Goal: Information Seeking & Learning: Learn about a topic

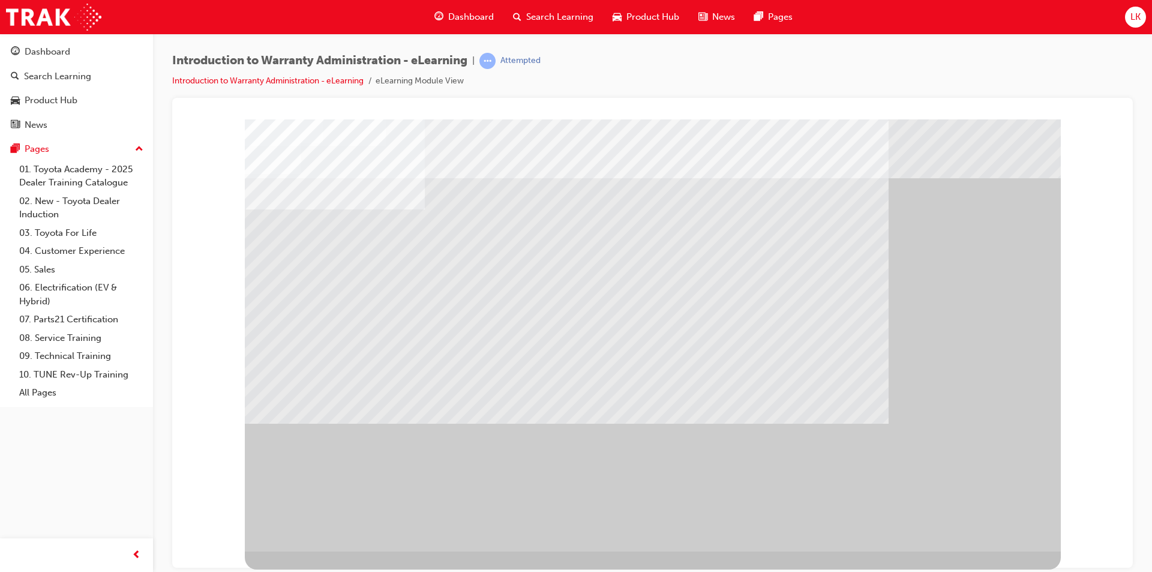
click at [887, 77] on div "Introduction to Warranty Administration - eLearning | Attempted Introduction to…" at bounding box center [652, 75] width 960 height 45
